Goal: Task Accomplishment & Management: Use online tool/utility

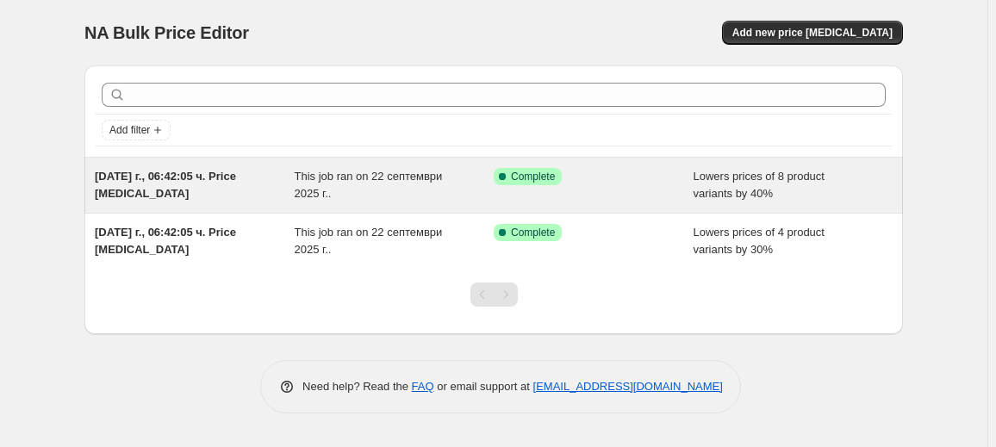
click at [565, 189] on div "Success Complete Complete" at bounding box center [594, 185] width 200 height 34
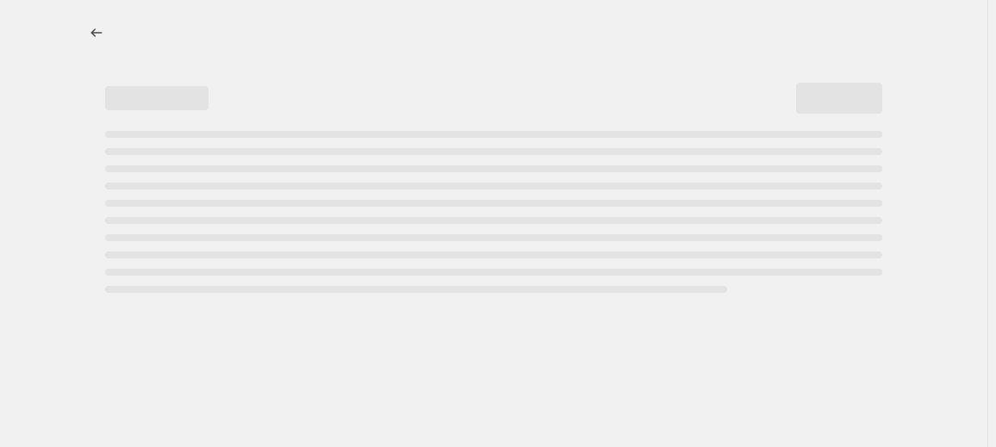
select select "percentage"
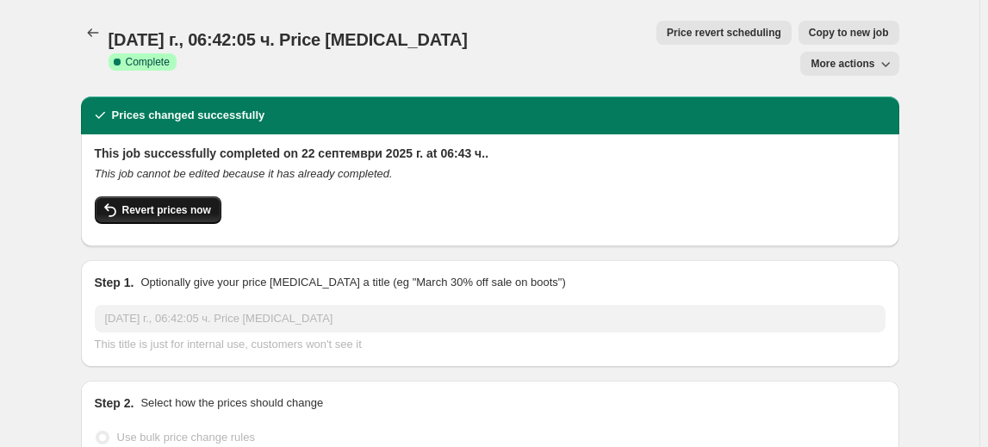
click at [182, 196] on button "Revert prices now" at bounding box center [158, 210] width 127 height 28
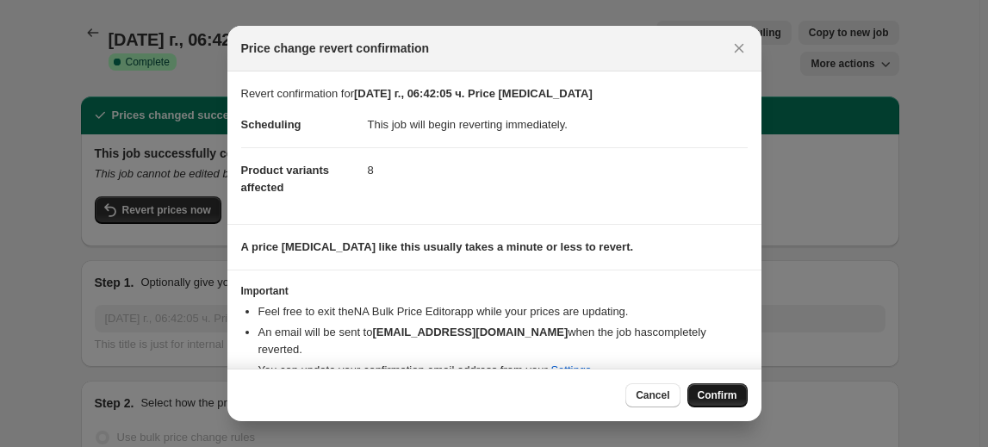
click at [703, 394] on span "Confirm" at bounding box center [718, 395] width 40 height 14
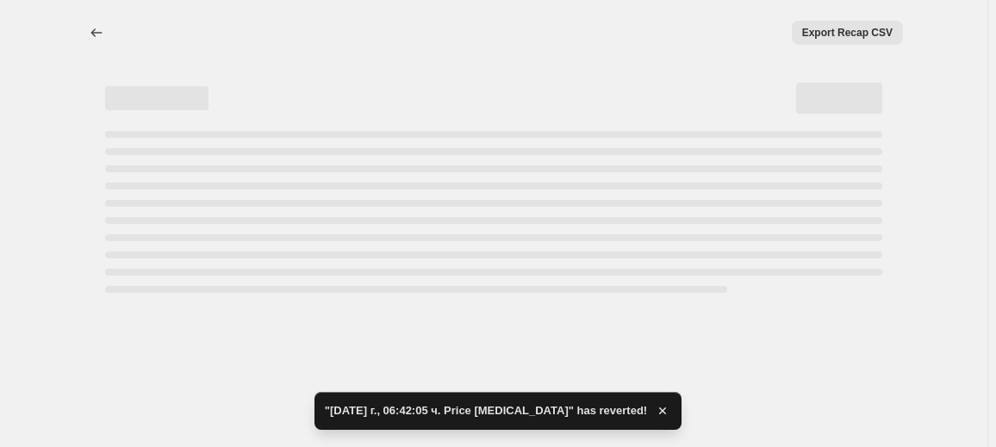
select select "percentage"
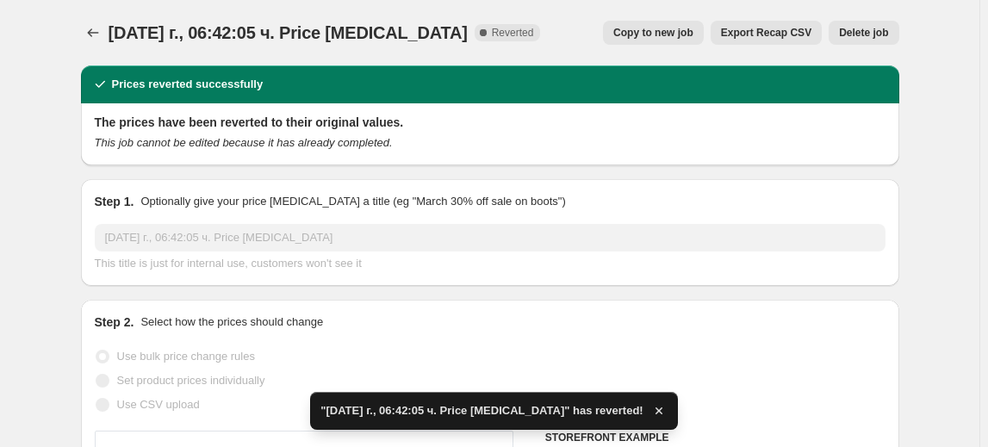
click at [855, 27] on span "Delete job" at bounding box center [863, 33] width 49 height 14
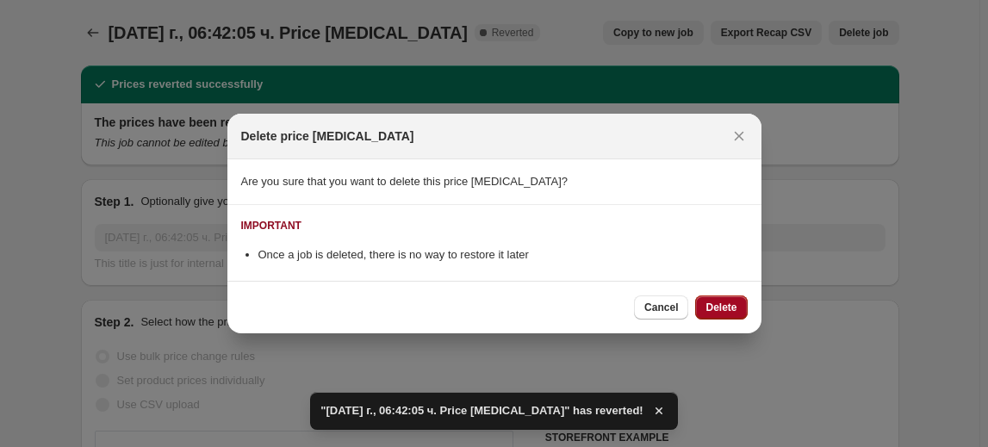
click at [718, 302] on span "Delete" at bounding box center [720, 308] width 31 height 14
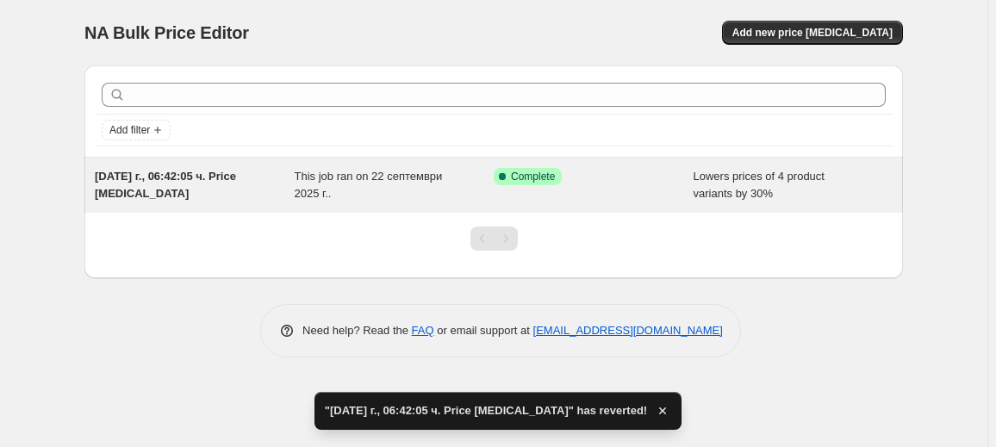
click at [216, 191] on div "[DATE] г., 06:42:05 ч. Price [MEDICAL_DATA]" at bounding box center [195, 185] width 200 height 34
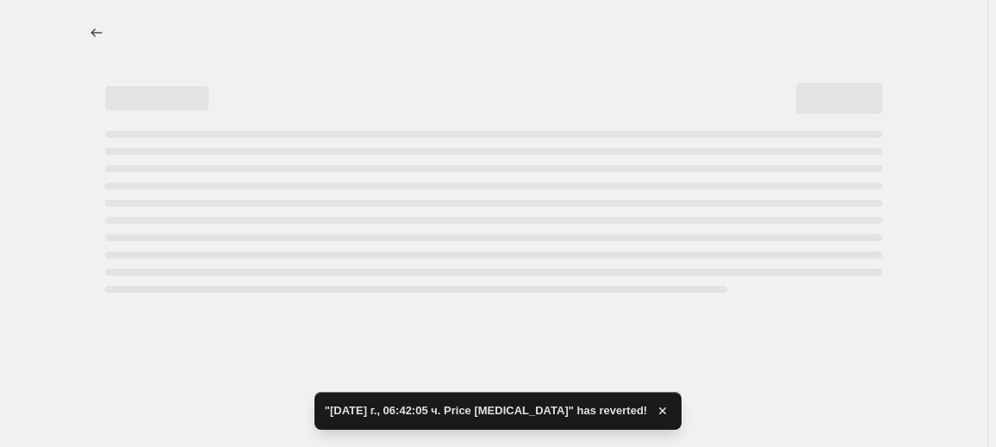
select select "percentage"
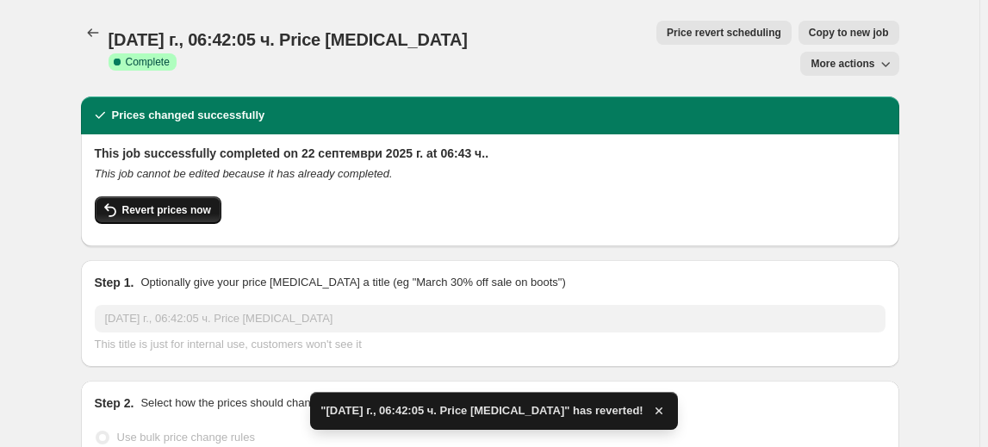
click at [204, 203] on span "Revert prices now" at bounding box center [166, 210] width 89 height 14
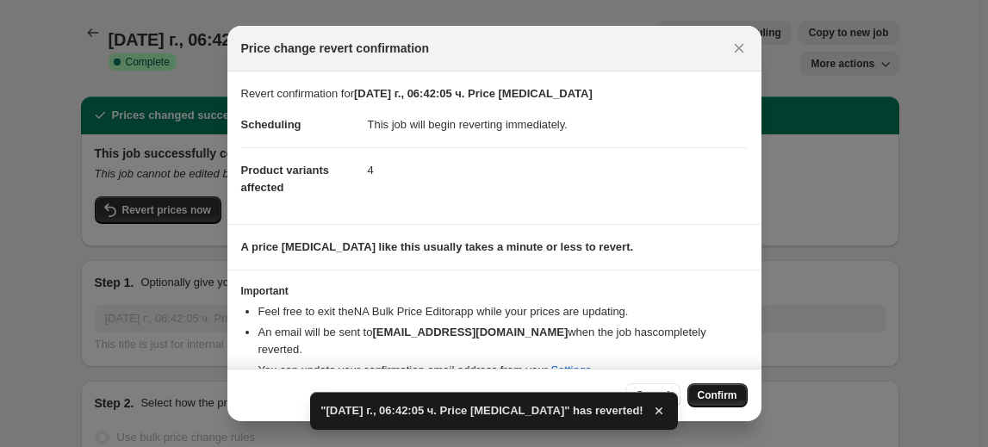
click at [730, 392] on span "Confirm" at bounding box center [718, 395] width 40 height 14
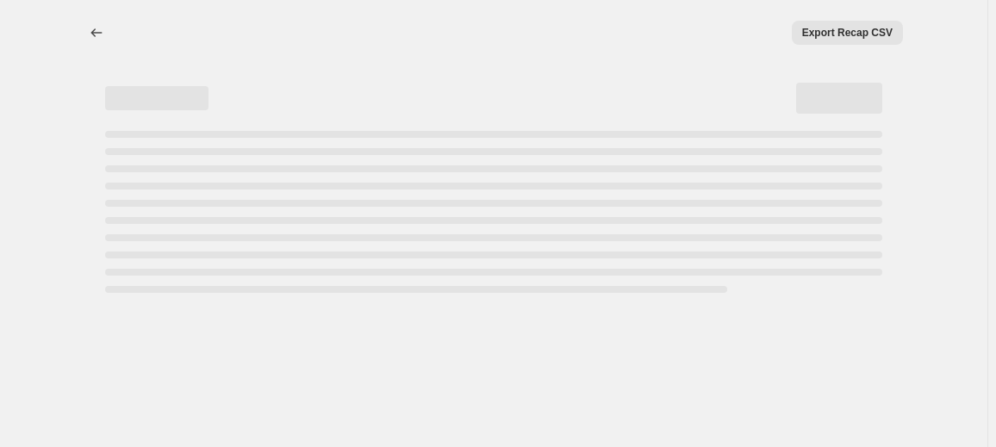
select select "percentage"
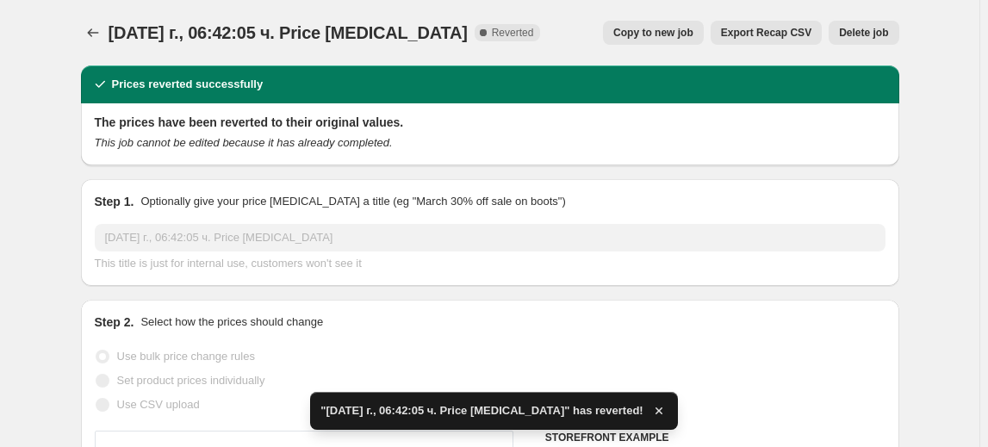
click at [875, 35] on span "Delete job" at bounding box center [863, 33] width 49 height 14
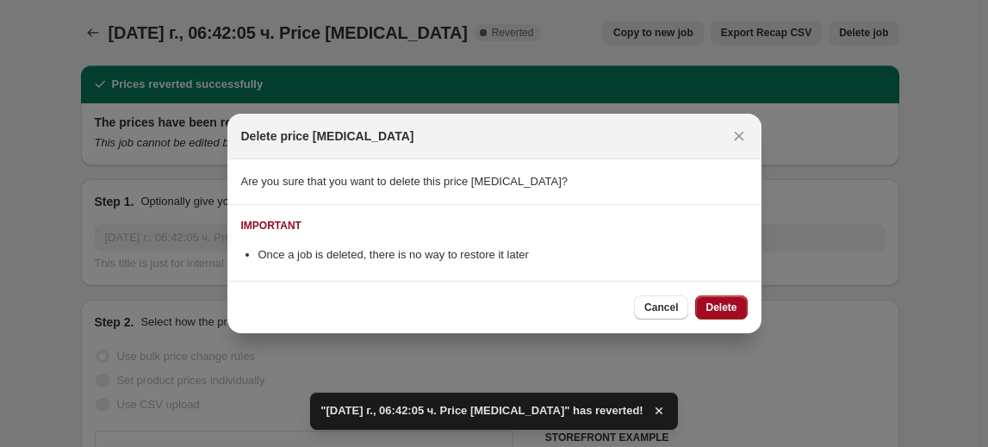
click at [706, 307] on span "Delete" at bounding box center [720, 308] width 31 height 14
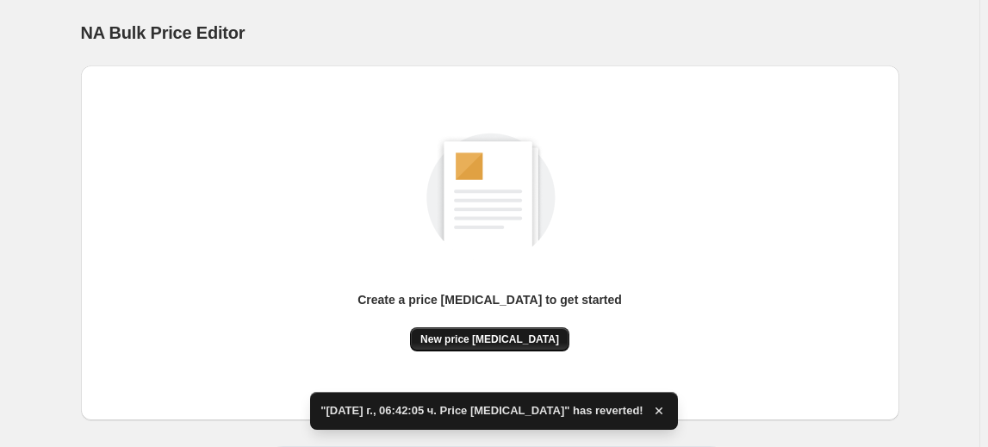
click at [512, 333] on span "New price [MEDICAL_DATA]" at bounding box center [489, 339] width 139 height 14
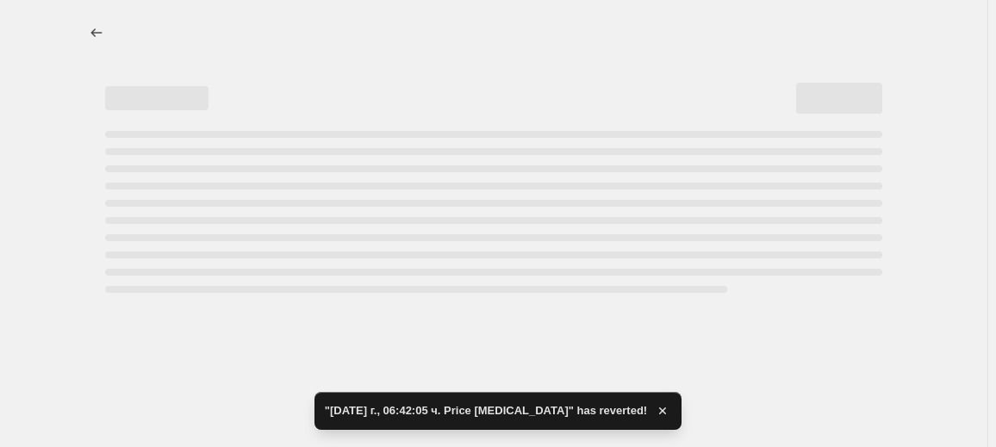
select select "percentage"
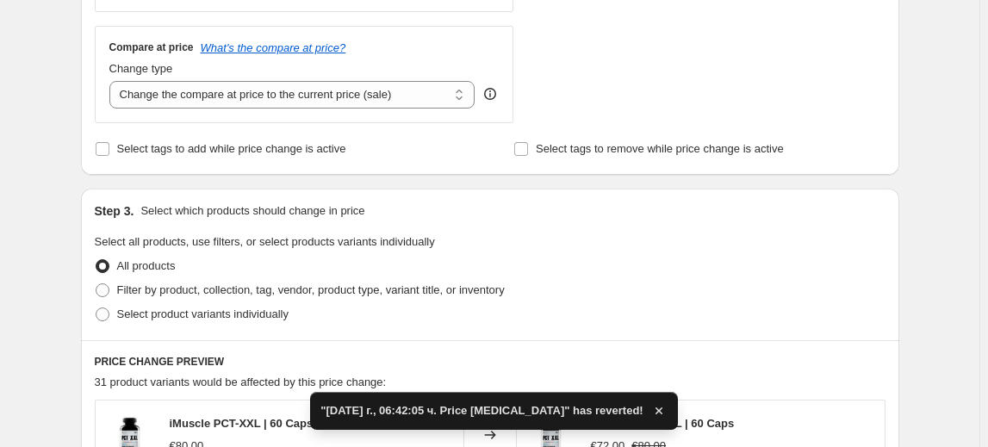
scroll to position [626, 0]
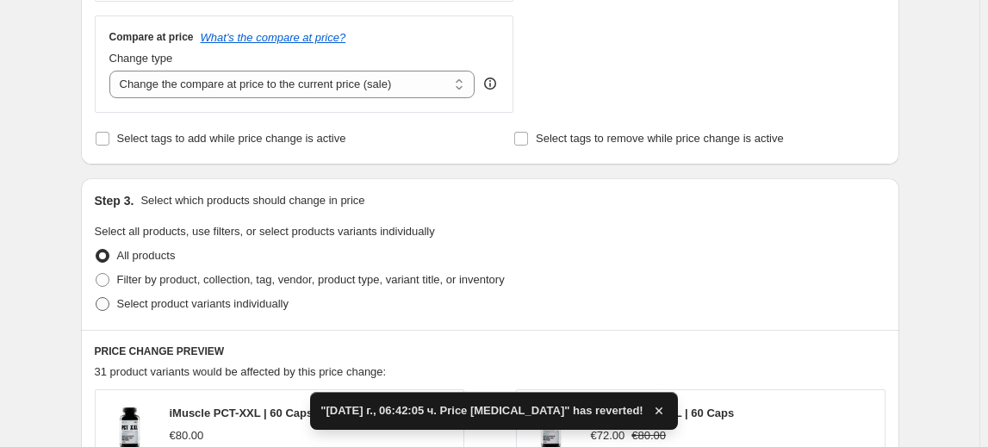
click at [202, 305] on span "Select product variants individually" at bounding box center [202, 303] width 171 height 13
click at [96, 298] on input "Select product variants individually" at bounding box center [96, 297] width 1 height 1
radio input "true"
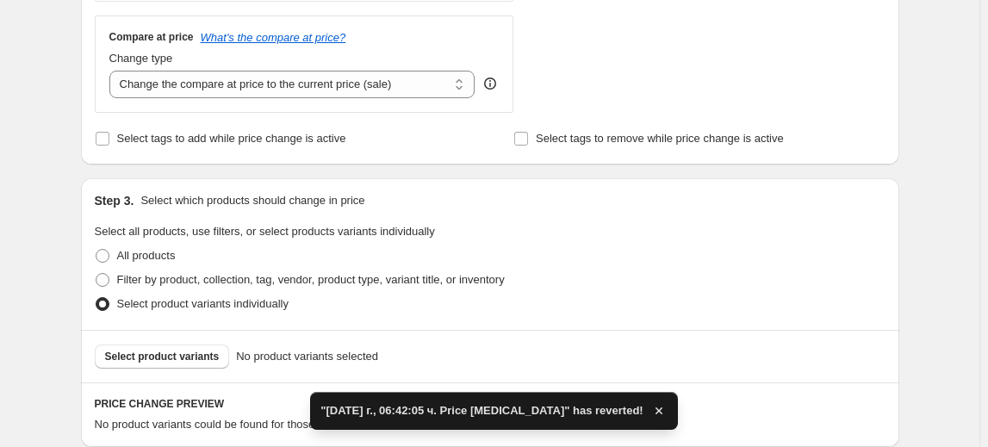
click at [180, 353] on span "Select product variants" at bounding box center [162, 357] width 115 height 14
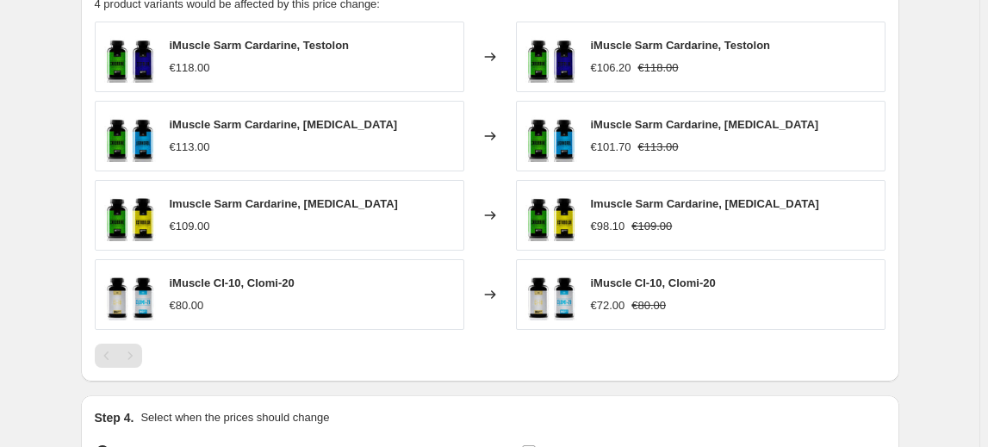
scroll to position [1245, 0]
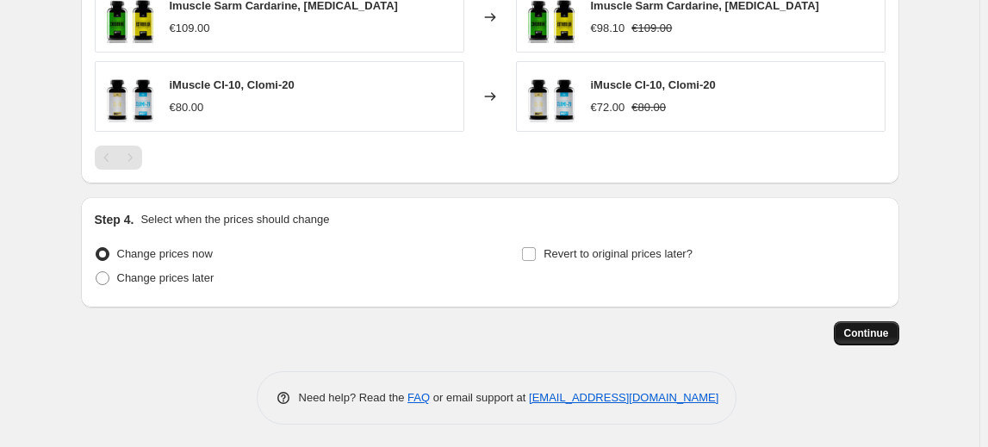
click at [863, 321] on button "Continue" at bounding box center [866, 333] width 65 height 24
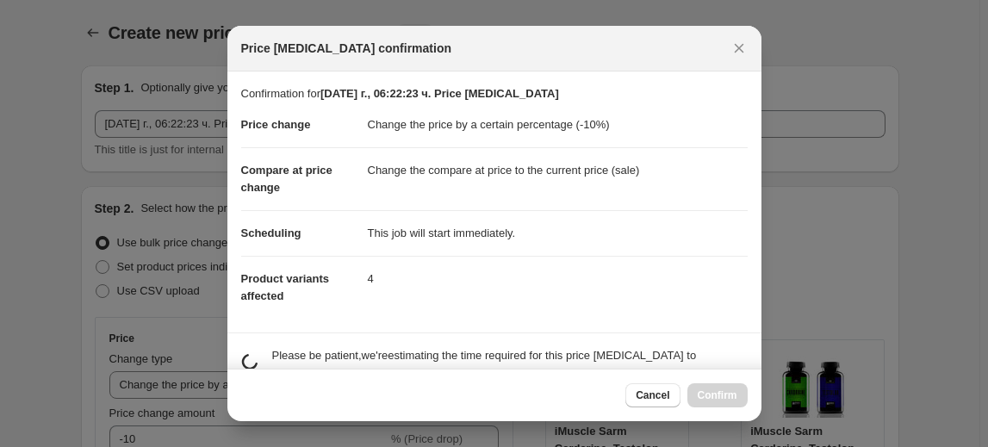
scroll to position [0, 0]
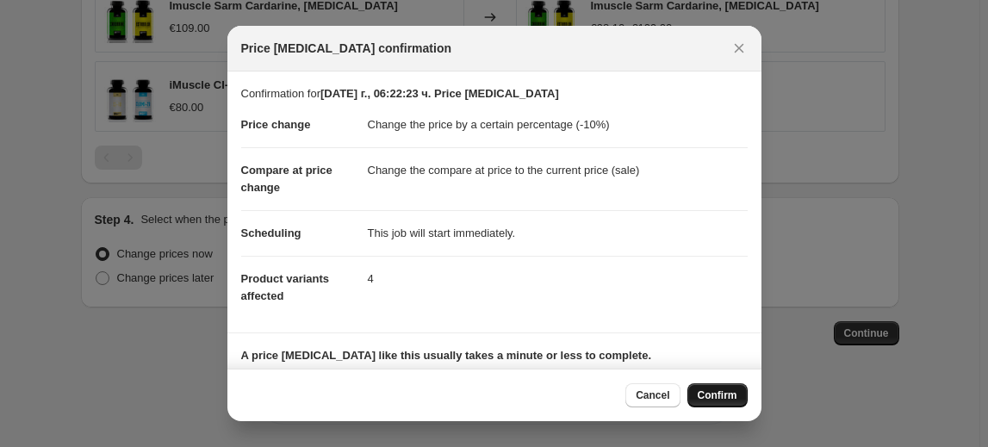
click at [733, 393] on span "Confirm" at bounding box center [718, 395] width 40 height 14
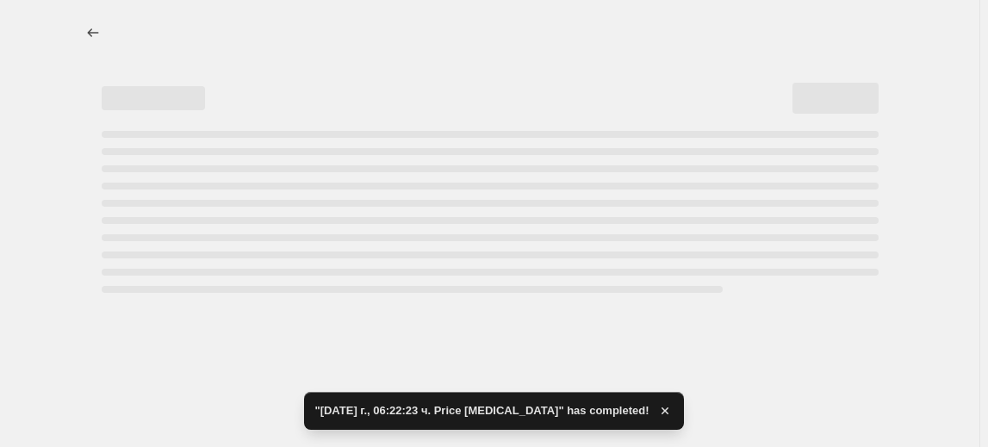
select select "percentage"
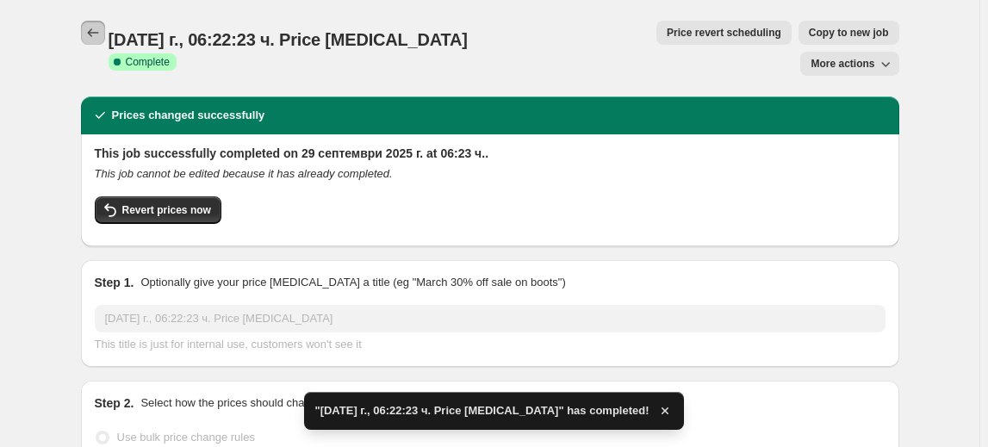
click at [101, 34] on icon "Price change jobs" at bounding box center [92, 32] width 17 height 17
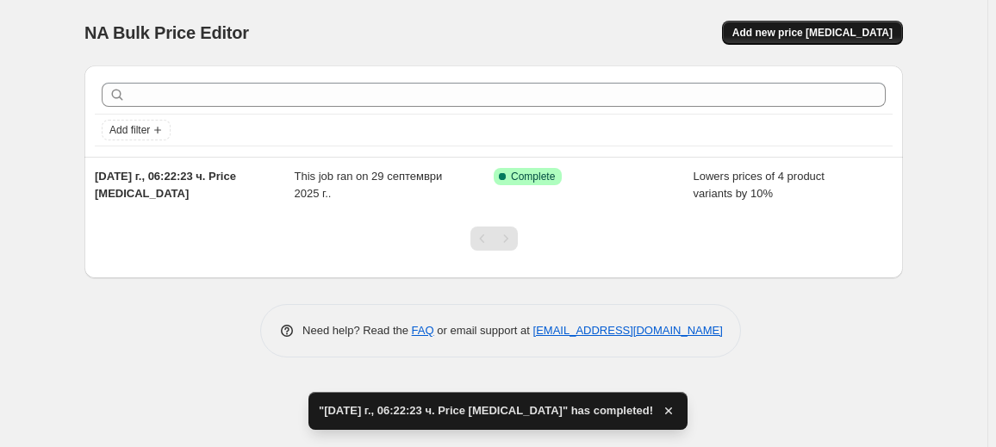
click at [829, 24] on button "Add new price [MEDICAL_DATA]" at bounding box center [812, 33] width 181 height 24
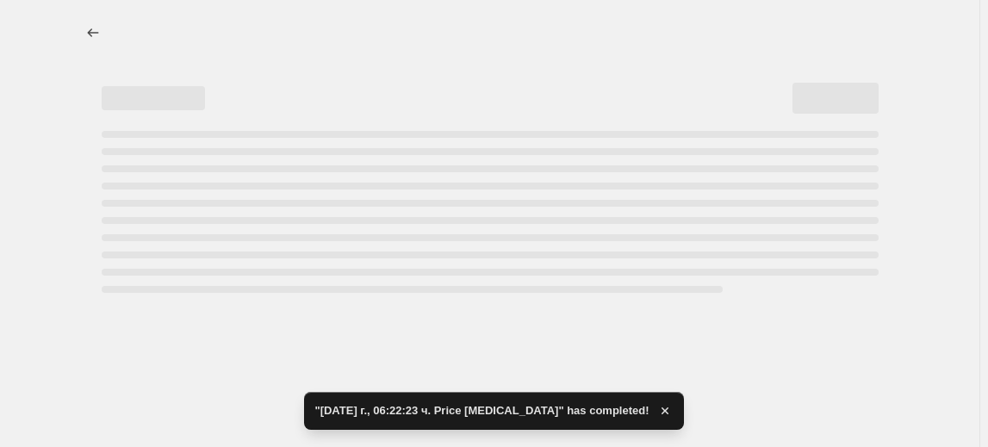
select select "percentage"
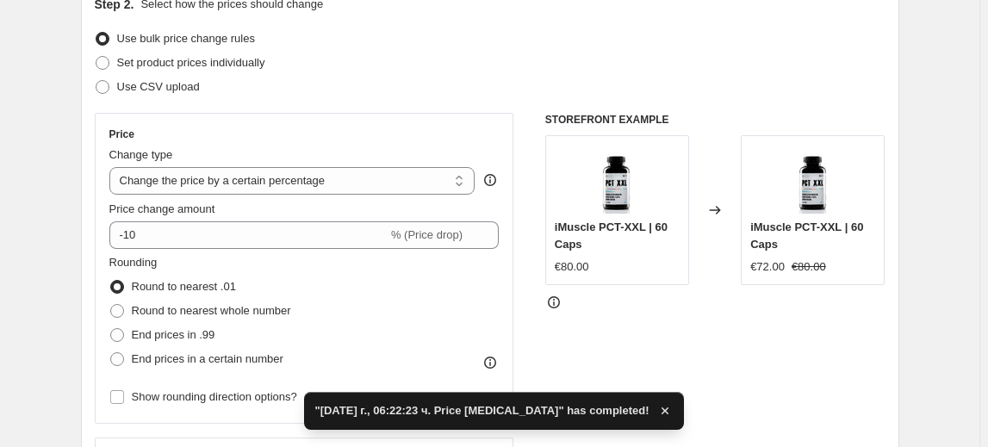
scroll to position [234, 0]
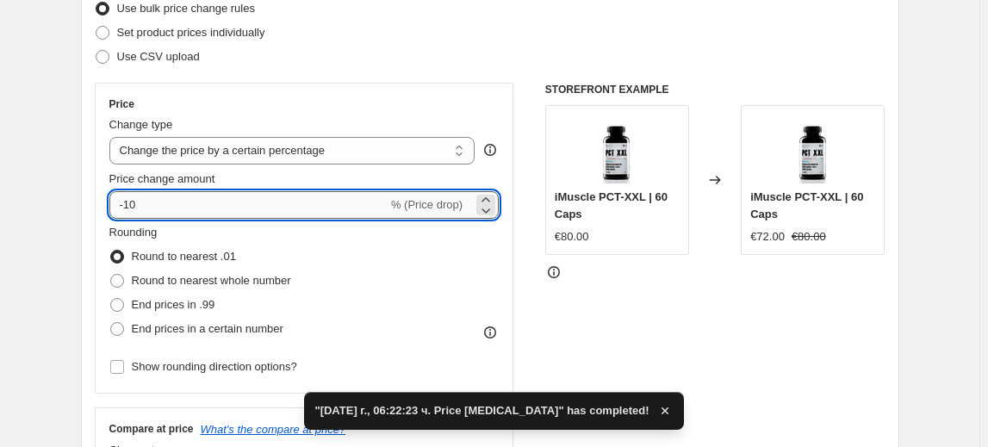
click at [128, 213] on input "-10" at bounding box center [248, 205] width 278 height 28
click at [131, 204] on input "-10" at bounding box center [248, 205] width 278 height 28
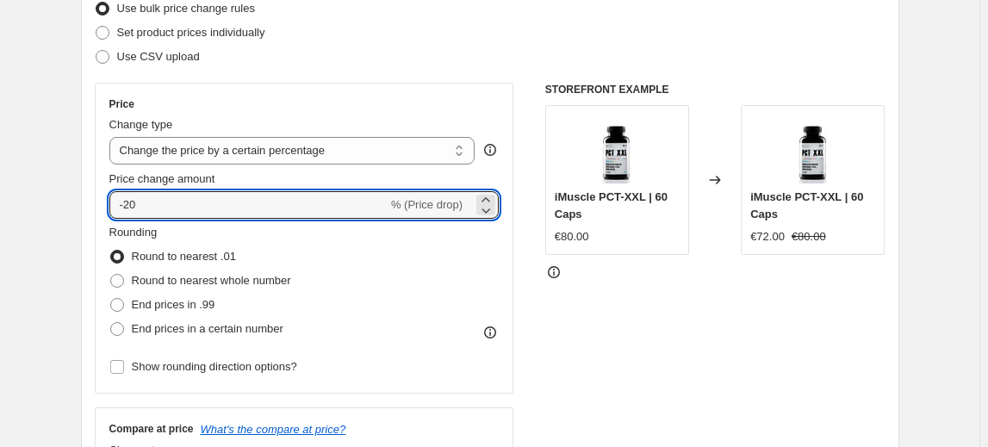
type input "-20"
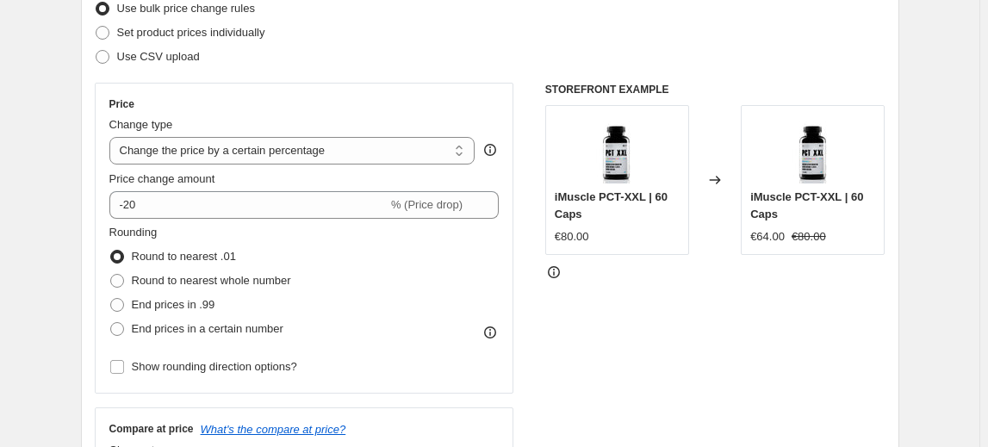
click at [176, 231] on fieldset "Rounding Round to nearest .01 Round to nearest whole number End prices in .99 E…" at bounding box center [200, 282] width 182 height 117
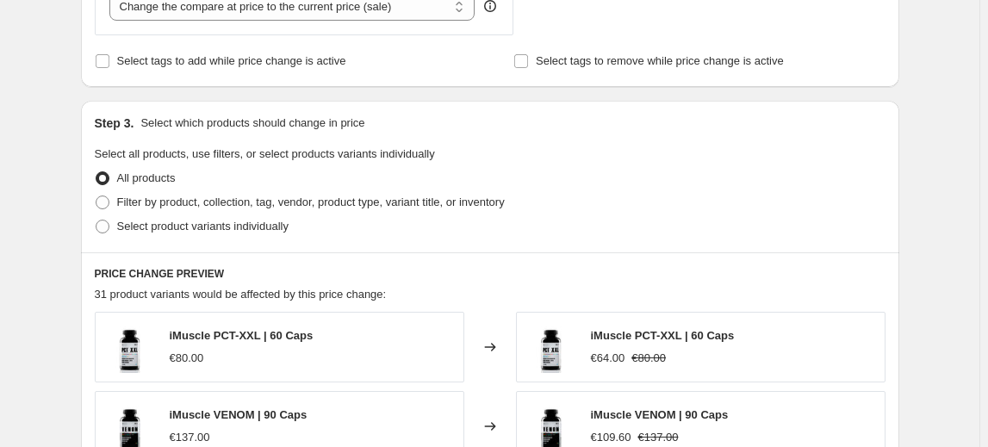
scroll to position [705, 0]
click at [194, 224] on span "Select product variants individually" at bounding box center [202, 225] width 171 height 13
click at [96, 220] on input "Select product variants individually" at bounding box center [96, 219] width 1 height 1
radio input "true"
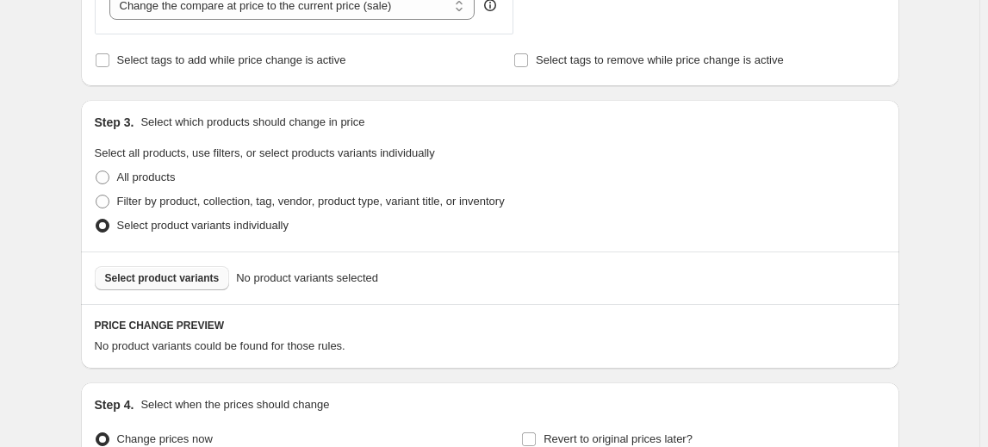
click at [154, 272] on span "Select product variants" at bounding box center [162, 278] width 115 height 14
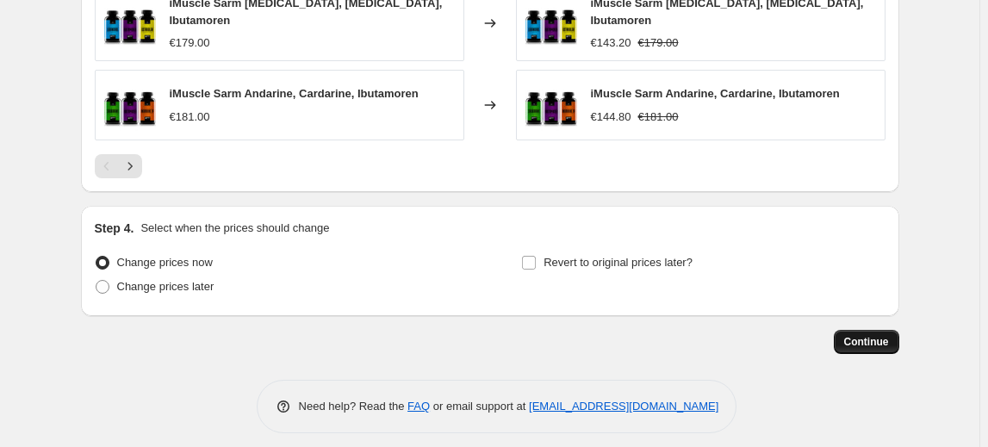
scroll to position [1323, 0]
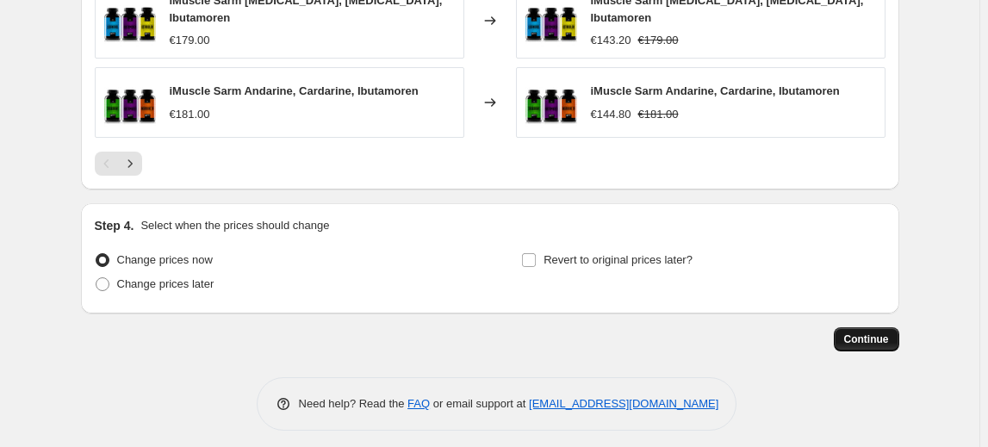
click at [868, 327] on button "Continue" at bounding box center [866, 339] width 65 height 24
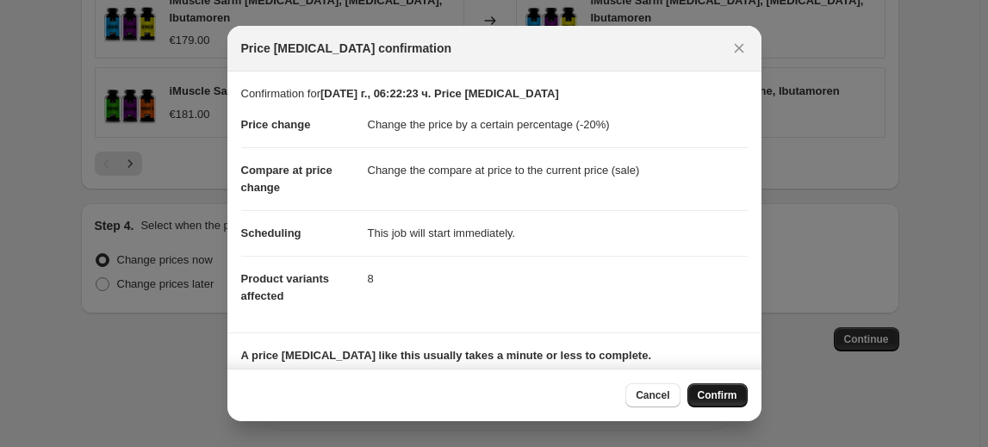
click at [710, 394] on span "Confirm" at bounding box center [718, 395] width 40 height 14
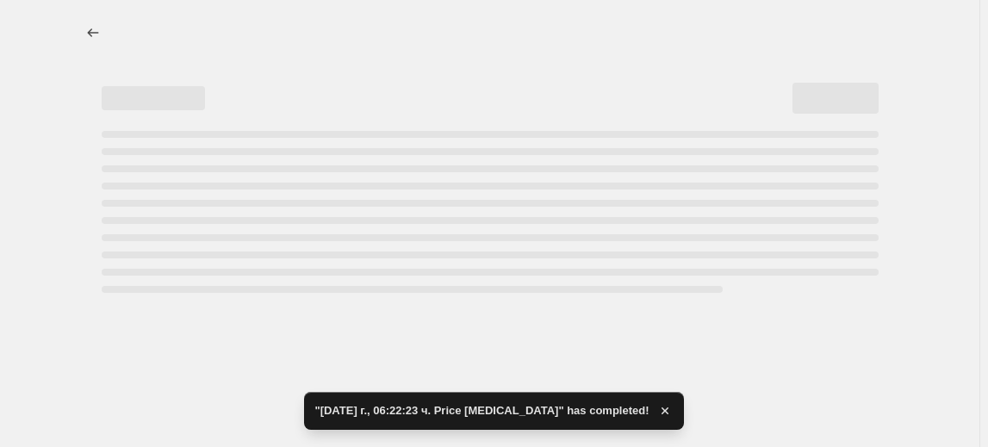
select select "percentage"
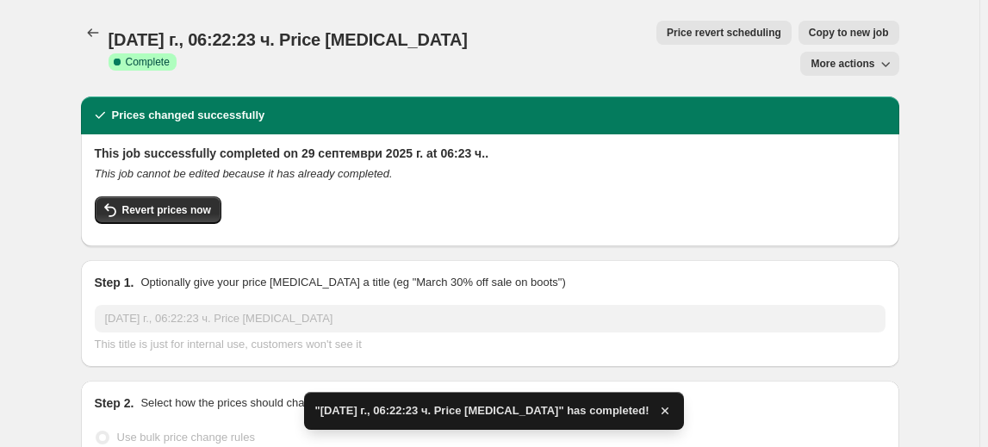
click at [91, 17] on div "[DATE] г., 06:22:23 ч. Price [MEDICAL_DATA]. This page is ready [DATE] г., 06:2…" at bounding box center [490, 48] width 818 height 96
click at [98, 38] on icon "Price change jobs" at bounding box center [92, 32] width 17 height 17
